Goal: Task Accomplishment & Management: Complete application form

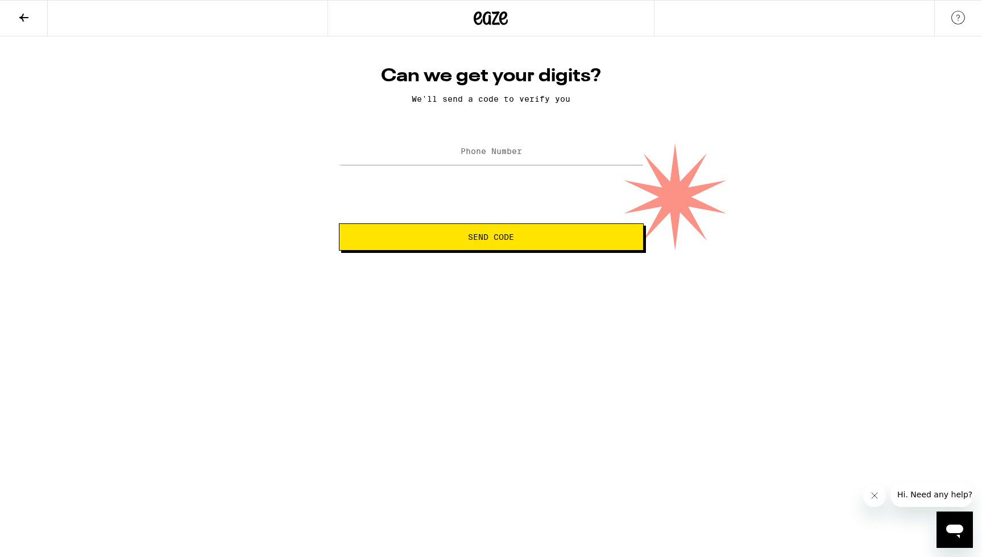
click at [490, 156] on label "Phone Number" at bounding box center [491, 151] width 61 height 9
type input "[PHONE_NUMBER]"
click at [487, 238] on span "Send Code" at bounding box center [491, 237] width 46 height 8
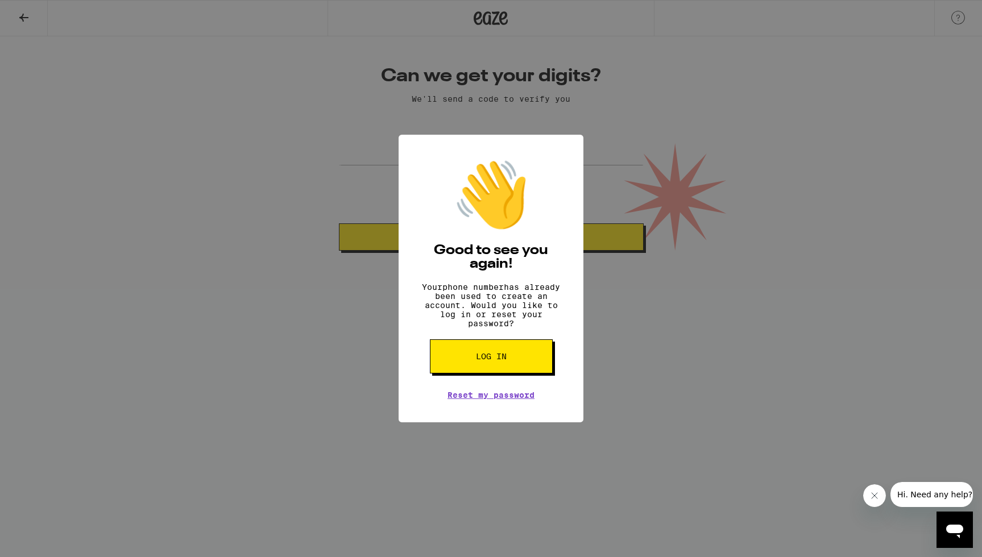
click at [496, 374] on button "Log in" at bounding box center [491, 357] width 123 height 34
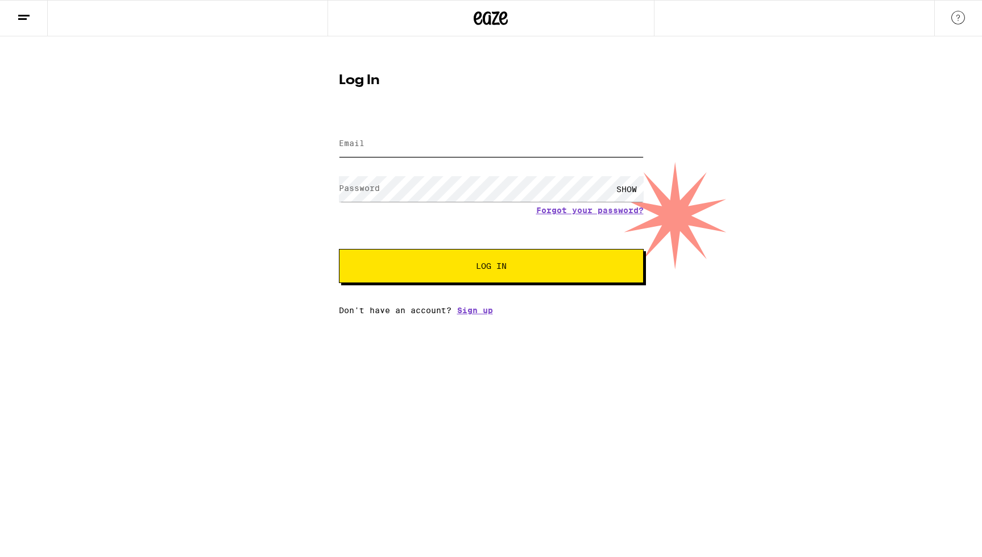
type input "[PERSON_NAME][EMAIL_ADDRESS][PERSON_NAME][DOMAIN_NAME]"
click at [30, 25] on button at bounding box center [24, 19] width 48 height 36
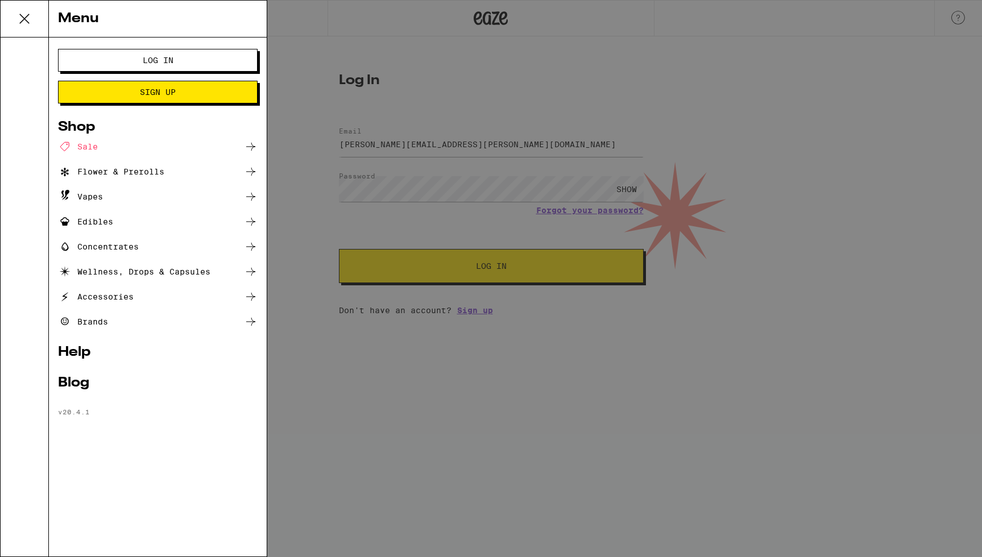
drag, startPoint x: 514, startPoint y: 34, endPoint x: 506, endPoint y: 24, distance: 12.5
click at [514, 34] on div "Menu Log In Sign Up Shop Sale Flower & Prerolls Vapes Edibles Concentrates Well…" at bounding box center [491, 278] width 982 height 557
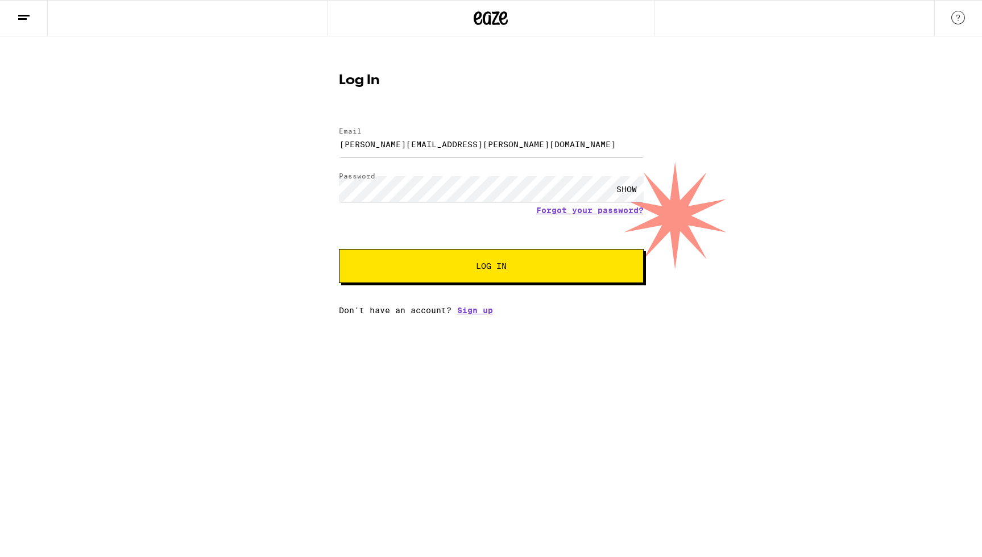
click at [503, 22] on div "Menu Log In Sign Up Shop Sale Flower & Prerolls Vapes Edibles Concentrates Well…" at bounding box center [491, 278] width 982 height 557
click at [491, 19] on div "Menu Log In Sign Up Shop Sale Flower & Prerolls Vapes Edibles Concentrates Well…" at bounding box center [491, 278] width 982 height 557
click at [485, 22] on icon at bounding box center [491, 18] width 17 height 14
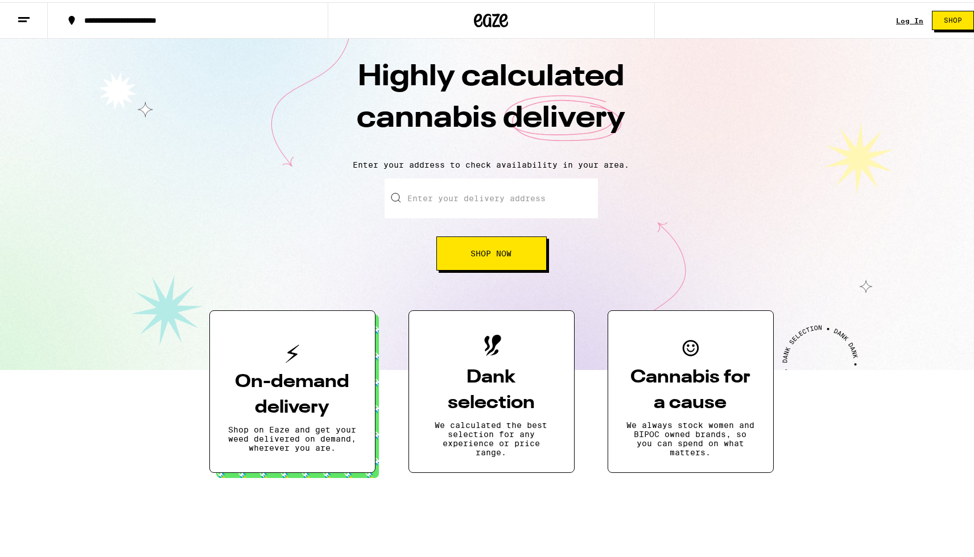
scroll to position [30, 0]
